Goal: Task Accomplishment & Management: Use online tool/utility

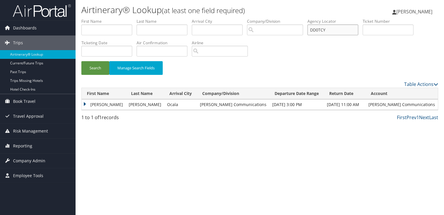
drag, startPoint x: 331, startPoint y: 32, endPoint x: 299, endPoint y: 31, distance: 32.0
click at [299, 18] on ul "First Name Last Name Departure City Arrival City Company/Division Airport/City …" at bounding box center [259, 18] width 357 height 0
paste input "1C2K"
type input "DD1C2K"
click at [91, 67] on button "Search" at bounding box center [95, 68] width 28 height 14
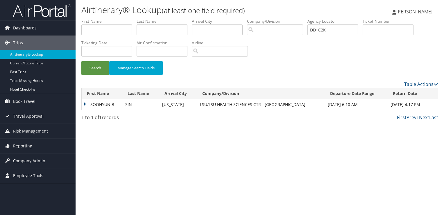
click at [99, 105] on td "SOOHYUN B" at bounding box center [102, 104] width 41 height 10
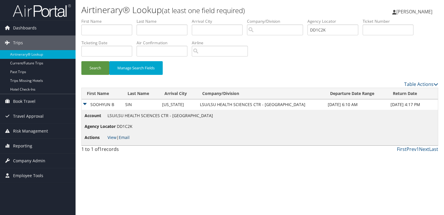
click at [123, 139] on link "Email" at bounding box center [124, 137] width 11 height 6
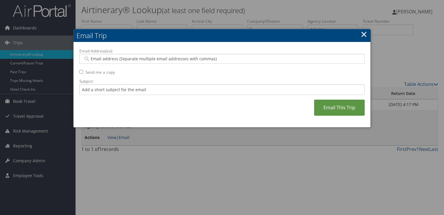
click at [112, 60] on input "Email Address(es):" at bounding box center [222, 59] width 278 height 6
paste input "[PERSON_NAME][EMAIL_ADDRESS][DOMAIN_NAME]"
type input "[PERSON_NAME][EMAIL_ADDRESS][DOMAIN_NAME]"
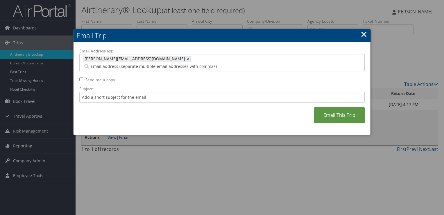
click at [116, 95] on div "Email Address(es): TERRI.HOLTBY@LSUHS.EDU TERRI.HOLTBY@LSUHS.EDU × Send me a co…" at bounding box center [222, 88] width 286 height 81
click at [117, 92] on input "Subject:" at bounding box center [222, 97] width 286 height 11
drag, startPoint x: 166, startPoint y: 88, endPoint x: 131, endPoint y: 88, distance: 35.5
click at [131, 92] on input "Delta Flight Confirmation September 10 -11" at bounding box center [222, 97] width 286 height 11
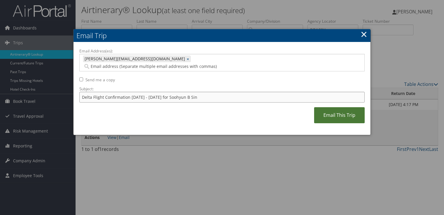
type input "Delta Flight Confirmation [DATE] - [DATE] for Soohyun B Sin"
click at [348, 114] on link "Email This Trip" at bounding box center [339, 115] width 51 height 16
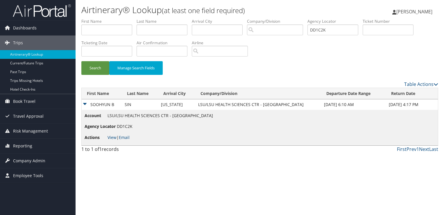
click at [107, 137] on li "Actions View | Email" at bounding box center [149, 137] width 129 height 10
click at [112, 137] on link "View" at bounding box center [112, 137] width 9 height 6
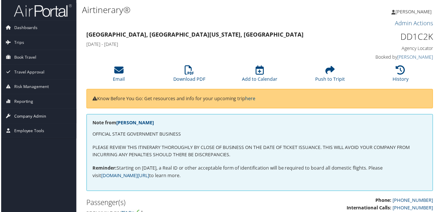
click at [36, 117] on span "Company Admin" at bounding box center [29, 117] width 32 height 15
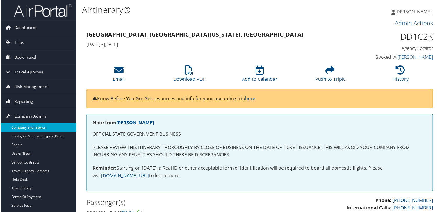
click at [36, 128] on link "Company Information" at bounding box center [38, 128] width 76 height 9
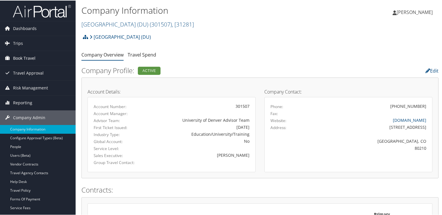
click at [27, 55] on span "Book Travel" at bounding box center [24, 57] width 22 height 15
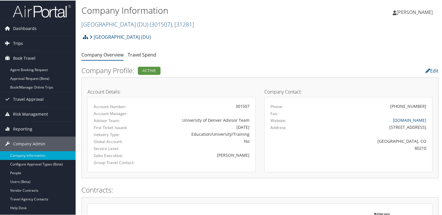
click at [27, 44] on link "Trips" at bounding box center [38, 42] width 76 height 15
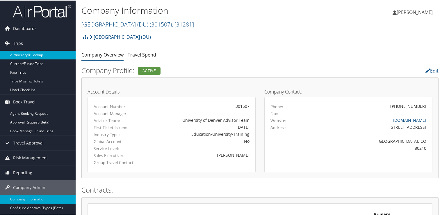
click at [34, 56] on link "Airtinerary® Lookup" at bounding box center [38, 54] width 76 height 9
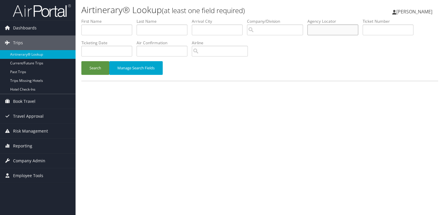
click at [319, 31] on input "text" at bounding box center [333, 29] width 51 height 11
paste input "D2ML08"
type input "D2ML08"
click at [98, 66] on button "Search" at bounding box center [95, 68] width 28 height 14
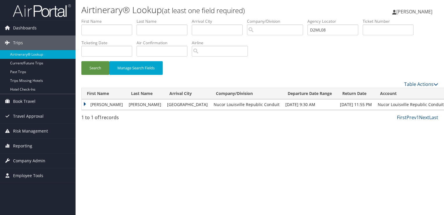
click at [100, 105] on td "SCOTT MATTHEW" at bounding box center [104, 104] width 44 height 10
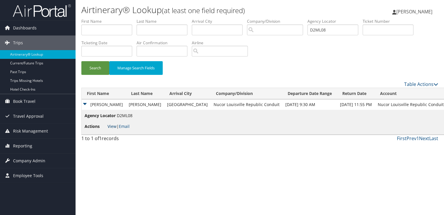
click at [110, 126] on link "View" at bounding box center [112, 126] width 9 height 6
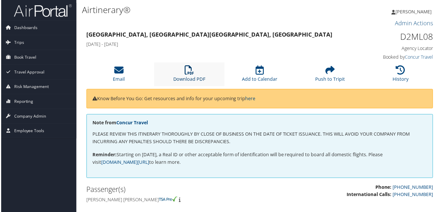
click at [181, 80] on link "Download PDF" at bounding box center [189, 76] width 32 height 14
